Goal: Obtain resource: Download file/media

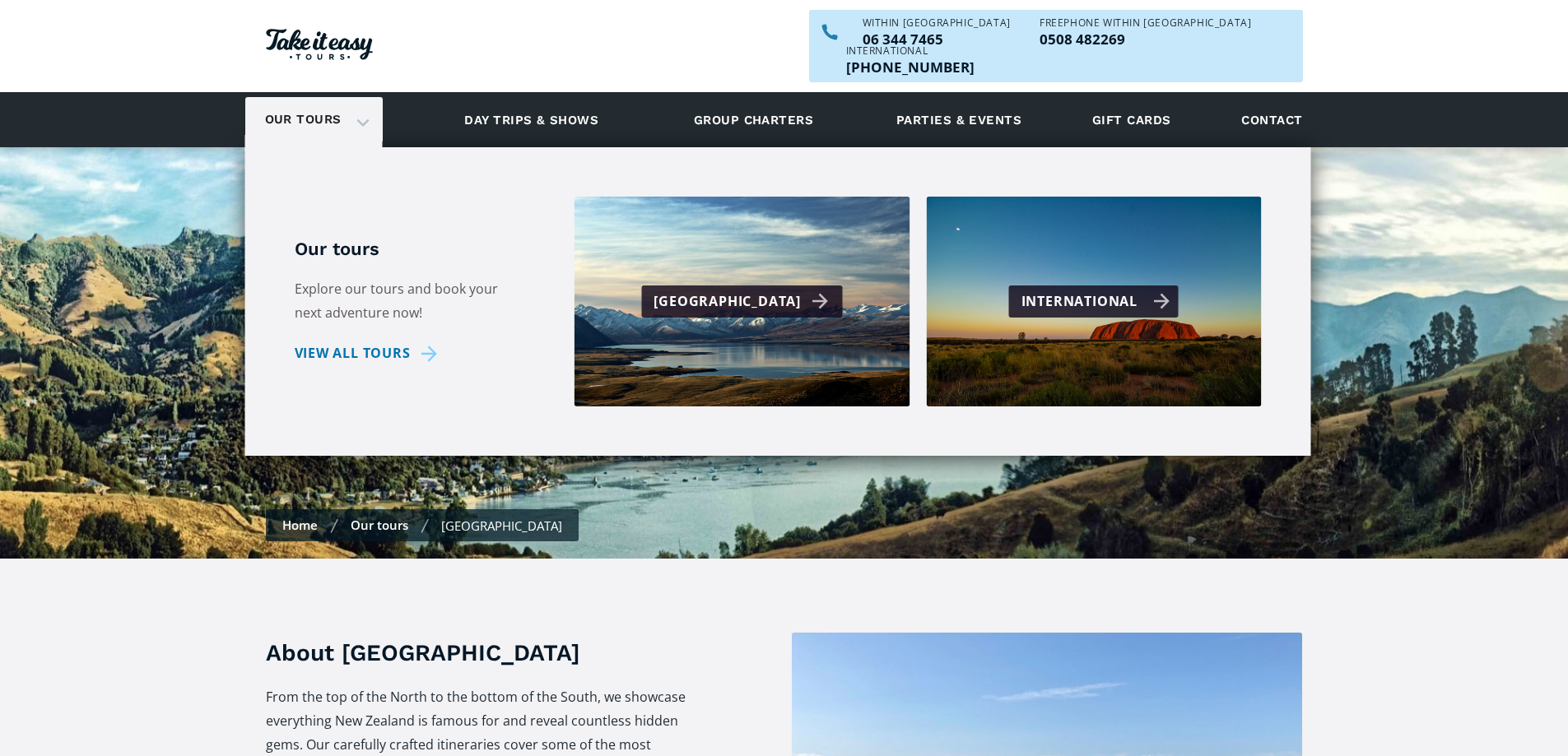
click at [1075, 289] on div "International" at bounding box center [1096, 301] width 149 height 24
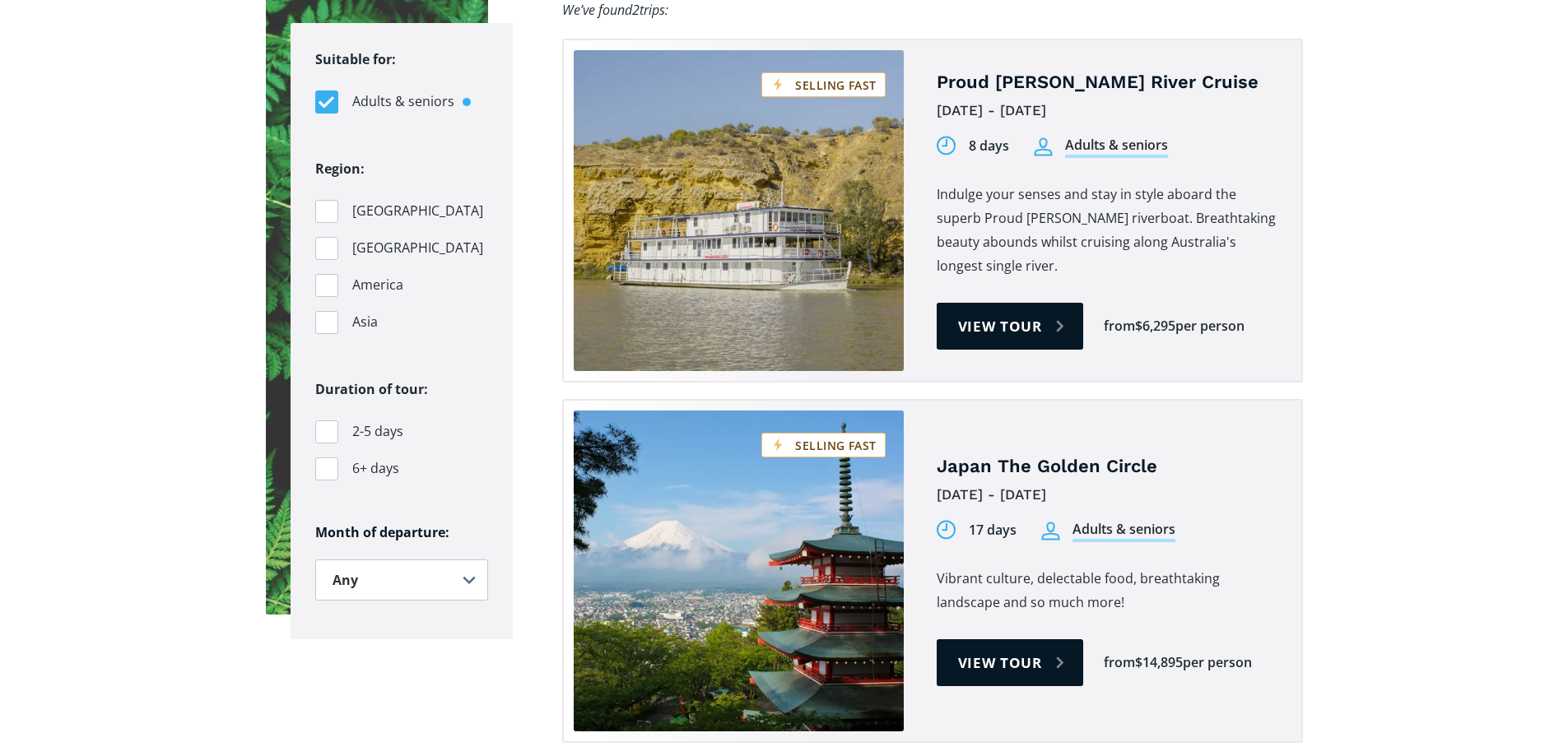
scroll to position [1097, 0]
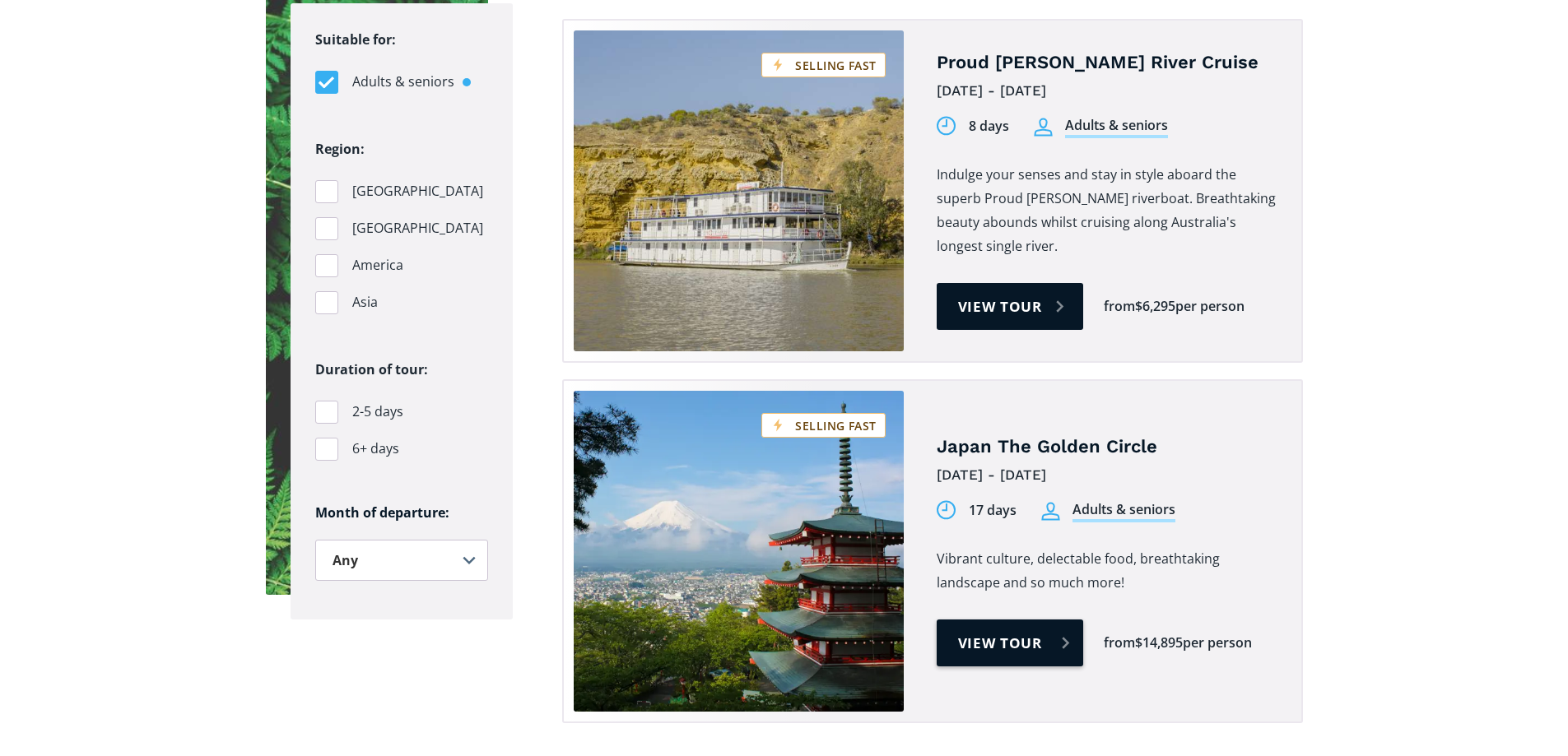
click at [976, 620] on link "View tour" at bounding box center [1010, 643] width 148 height 47
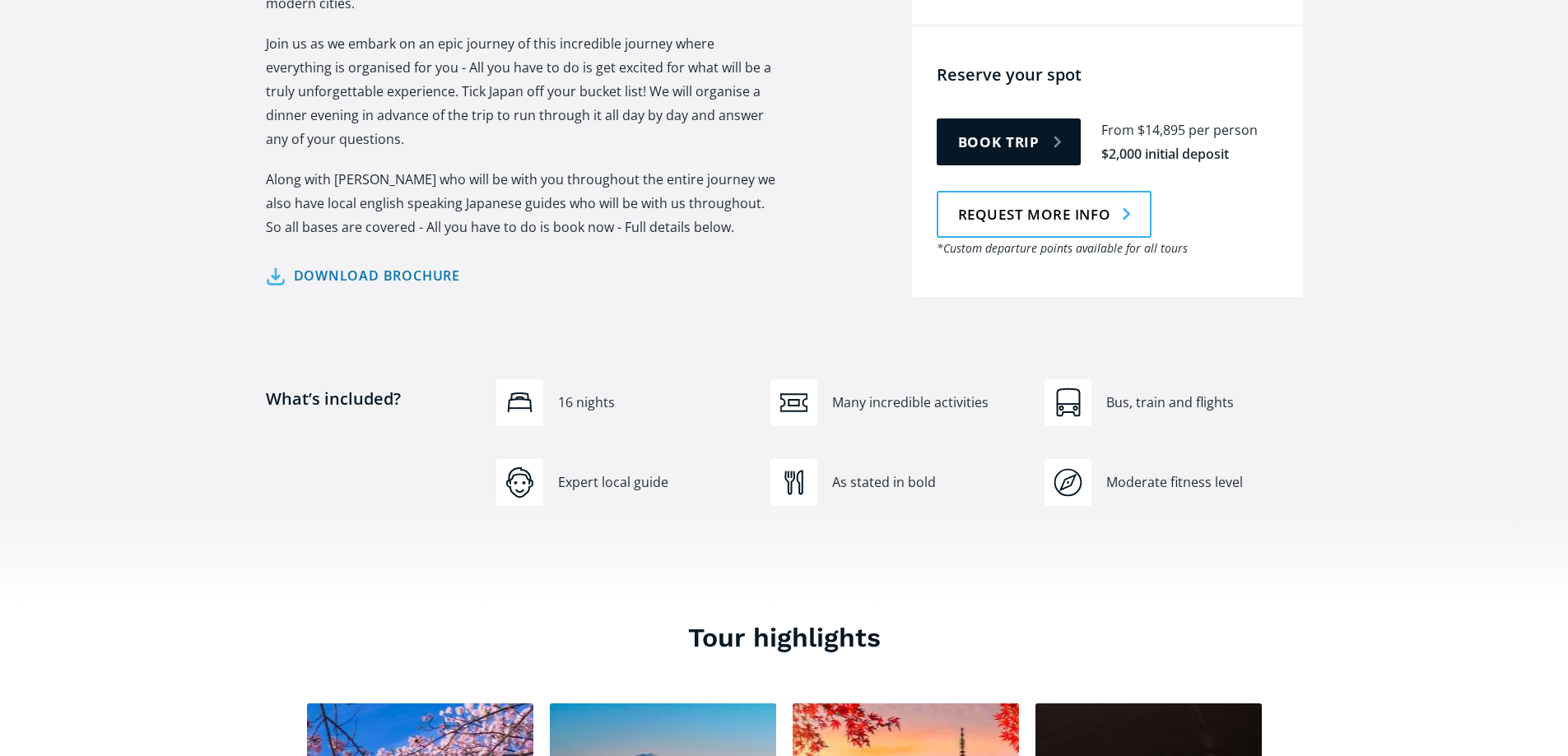
scroll to position [878, 0]
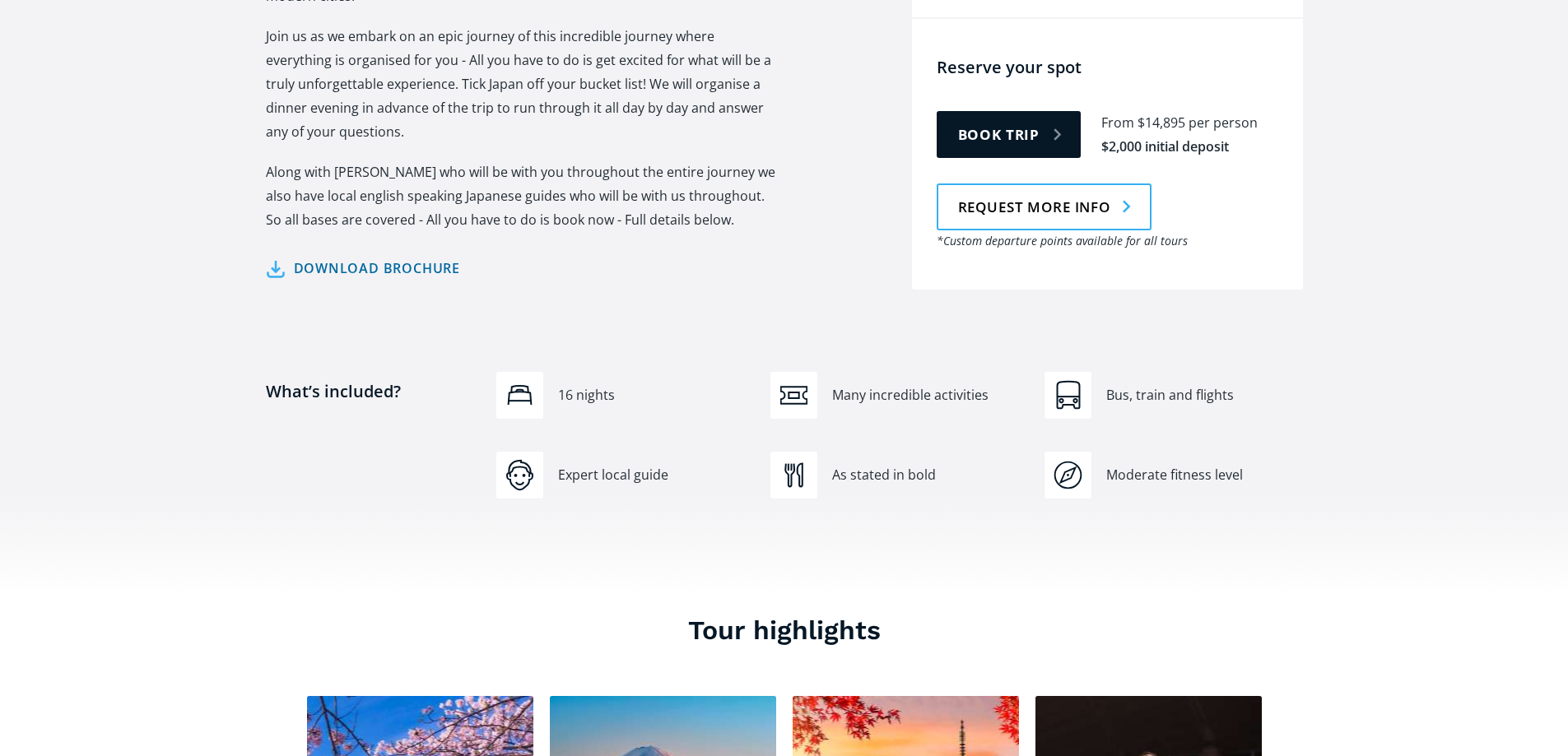
click at [391, 256] on link "Download brochure" at bounding box center [363, 268] width 195 height 24
